Goal: Information Seeking & Learning: Learn about a topic

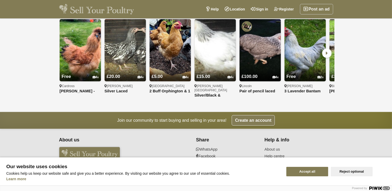
scroll to position [455, 0]
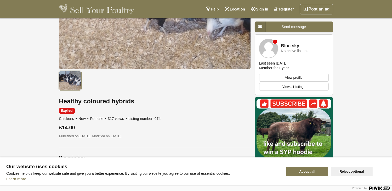
scroll to position [131, 0]
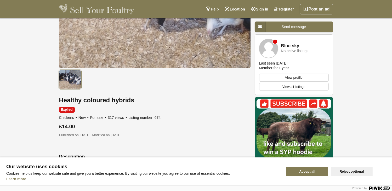
click at [95, 101] on h1 "Healthy coloured hybrids" at bounding box center [155, 100] width 192 height 7
click at [125, 68] on ul at bounding box center [156, 78] width 194 height 21
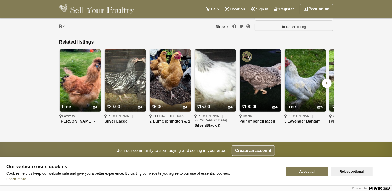
scroll to position [445, 0]
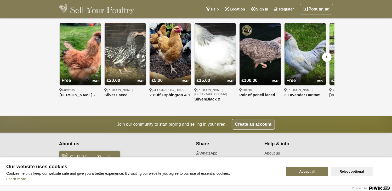
click at [324, 52] on icon at bounding box center [326, 56] width 9 height 9
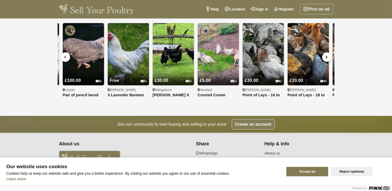
scroll to position [0, 180]
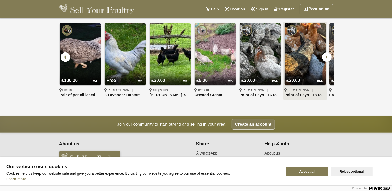
click at [317, 49] on img at bounding box center [305, 54] width 41 height 62
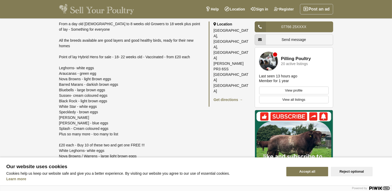
scroll to position [314, 0]
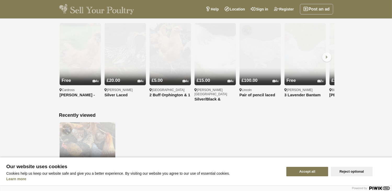
scroll to position [445, 0]
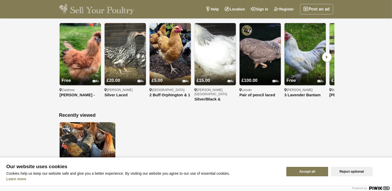
click at [4, 5] on div at bounding box center [25, 95] width 50 height 191
